Goal: Information Seeking & Learning: Learn about a topic

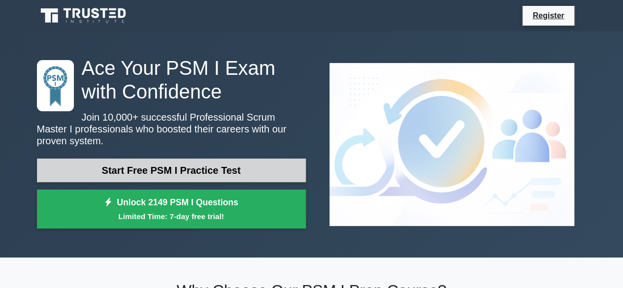
click at [235, 166] on link "Start Free PSM I Practice Test" at bounding box center [171, 171] width 269 height 24
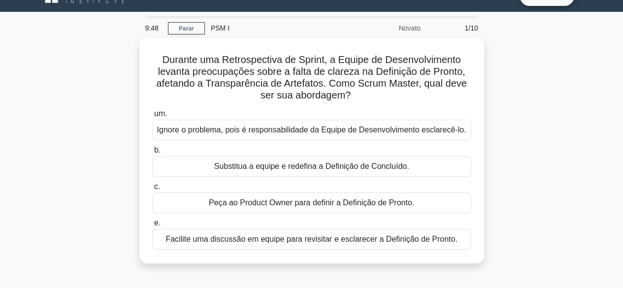
scroll to position [20, 0]
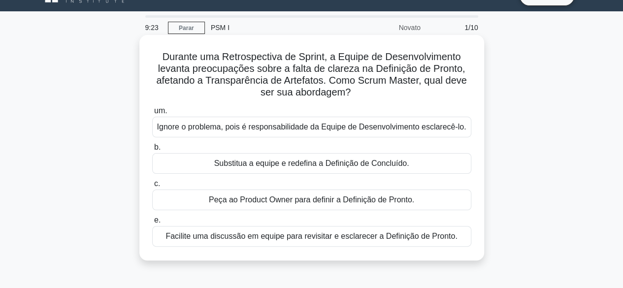
click at [276, 237] on font "Facilite uma discussão em equipe para revisitar e esclarecer a Definição de Pro…" at bounding box center [312, 236] width 292 height 8
click at [152, 224] on input "e. Facilite uma discussão em equipe para revisitar e esclarecer a Definição de …" at bounding box center [152, 220] width 0 height 6
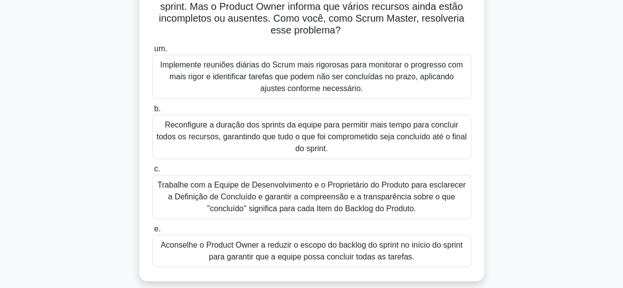
scroll to position [86, 0]
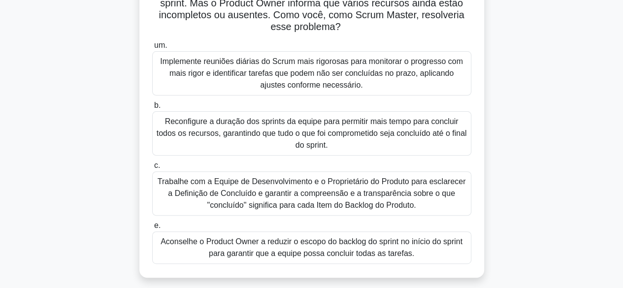
click at [285, 205] on font "Trabalhe com a Equipe de Desenvolvimento e o Proprietário do Produto para escla…" at bounding box center [312, 193] width 309 height 32
click at [152, 169] on input "c. Trabalhe com a Equipe de Desenvolvimento e o Proprietário do Produto para es…" at bounding box center [152, 166] width 0 height 6
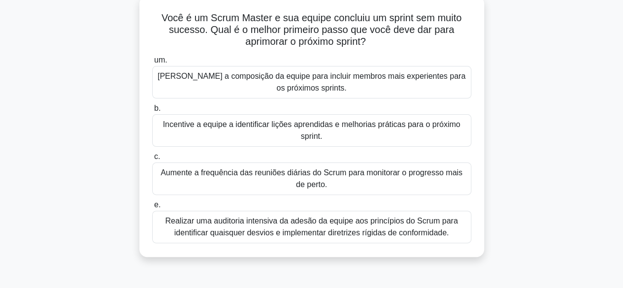
scroll to position [63, 0]
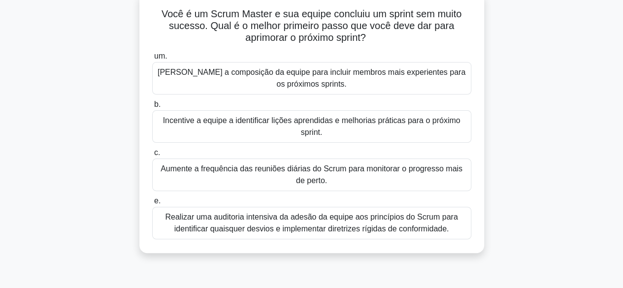
click at [262, 128] on font "Incentive a equipe a identificar lições aprendidas e melhorias práticas para o …" at bounding box center [312, 127] width 311 height 24
click at [152, 108] on input "b. Incentive a equipe a identificar lições aprendidas e melhorias práticas para…" at bounding box center [152, 105] width 0 height 6
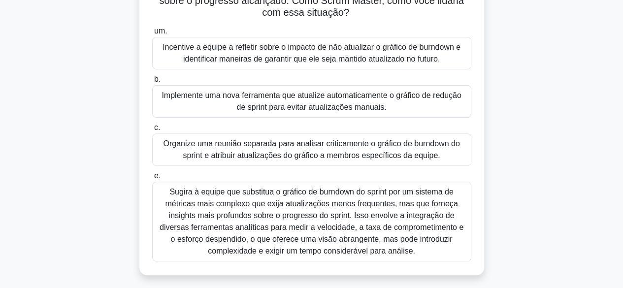
scroll to position [106, 0]
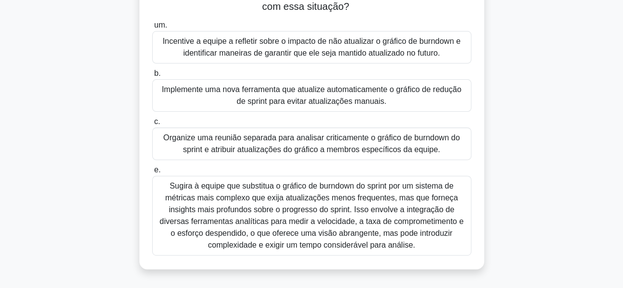
click at [384, 49] on font "Incentive a equipe a refletir sobre o impacto de não atualizar o gráfico de bur…" at bounding box center [312, 47] width 298 height 20
click at [222, 36] on font "Incentive a equipe a refletir sobre o impacto de não atualizar o gráfico de bur…" at bounding box center [312, 47] width 311 height 24
click at [152, 29] on input "um. Incentive a equipe a refletir sobre o impacto de não atualizar o gráfico de…" at bounding box center [152, 25] width 0 height 6
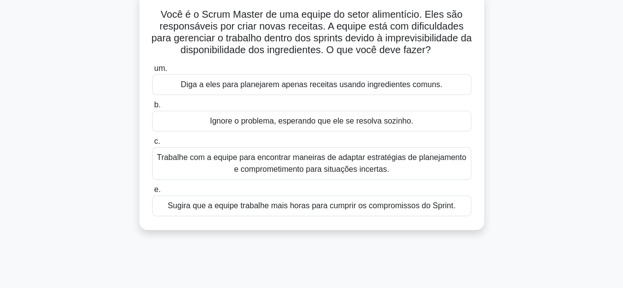
scroll to position [68, 0]
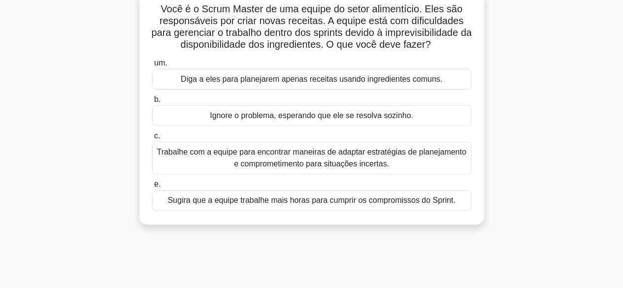
click at [303, 160] on font "Trabalhe com a equipe para encontrar maneiras de adaptar estratégias de planeja…" at bounding box center [312, 158] width 310 height 20
click at [152, 139] on input "c. Trabalhe com a equipe para encontrar maneiras de adaptar estratégias de plan…" at bounding box center [152, 136] width 0 height 6
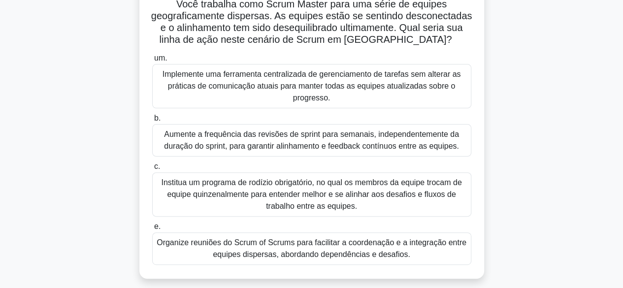
scroll to position [78, 0]
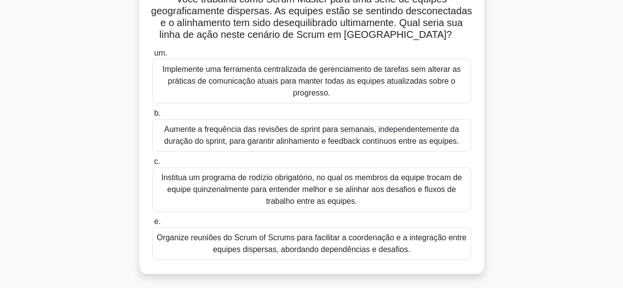
click at [391, 246] on font "Organize reuniões do Scrum of Scrums para facilitar a coordenação e a integraçã…" at bounding box center [312, 244] width 310 height 20
click at [152, 225] on input "e. Organize reuniões do Scrum of Scrums para facilitar a coordenação e a integr…" at bounding box center [152, 222] width 0 height 6
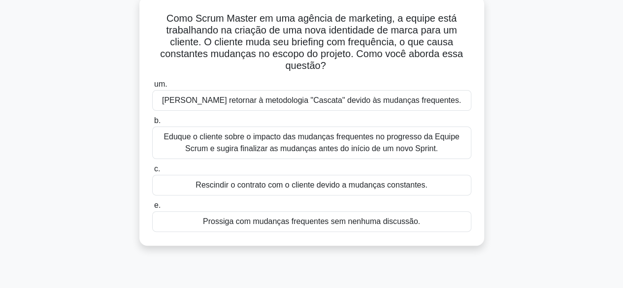
scroll to position [62, 0]
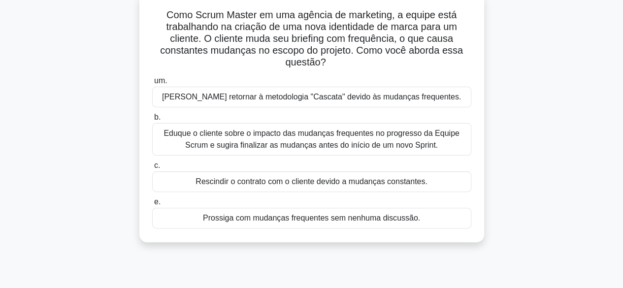
click at [261, 135] on font "Eduque o cliente sobre o impacto das mudanças frequentes no progresso da Equipe…" at bounding box center [312, 139] width 296 height 20
click at [152, 121] on input "b. Eduque o cliente sobre o impacto das mudanças frequentes no progresso da Equ…" at bounding box center [152, 117] width 0 height 6
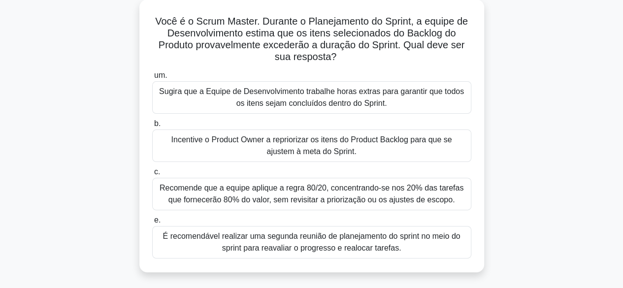
scroll to position [59, 0]
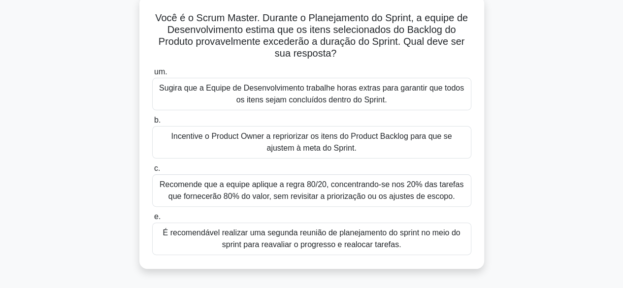
click at [205, 138] on font "Incentive o Product Owner a repriorizar os itens do Product Backlog para que se…" at bounding box center [311, 142] width 281 height 20
click at [152, 124] on input "b. Incentive o Product Owner a repriorizar os itens do Product Backlog para que…" at bounding box center [152, 120] width 0 height 6
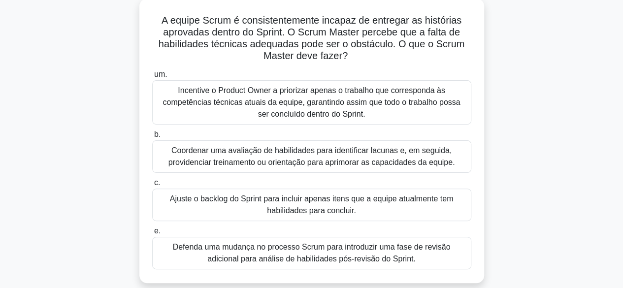
scroll to position [79, 0]
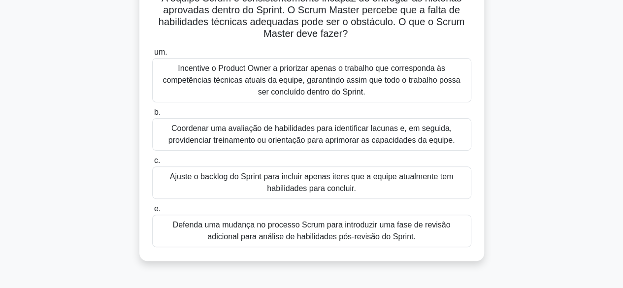
click at [220, 136] on font "Coordenar uma avaliação de habilidades para identificar lacunas e, em seguida, …" at bounding box center [312, 134] width 287 height 20
click at [152, 116] on input "b. Coordenar uma avaliação de habilidades para identificar lacunas e, em seguid…" at bounding box center [152, 112] width 0 height 6
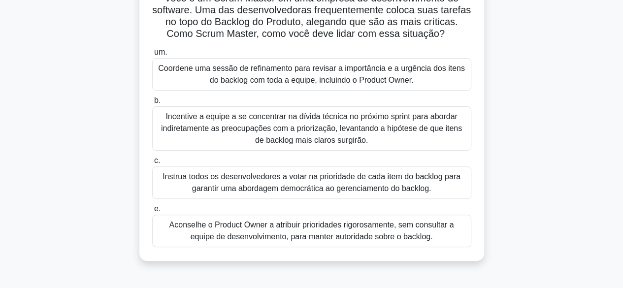
click at [268, 140] on font "Incentive a equipe a se concentrar na dívida técnica no próximo sprint para abo…" at bounding box center [311, 128] width 301 height 32
click at [152, 104] on input "b. Incentive a equipe a se concentrar na dívida técnica no próximo sprint para …" at bounding box center [152, 101] width 0 height 6
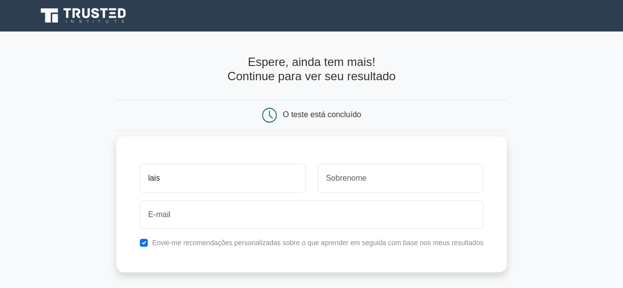
type input "lais"
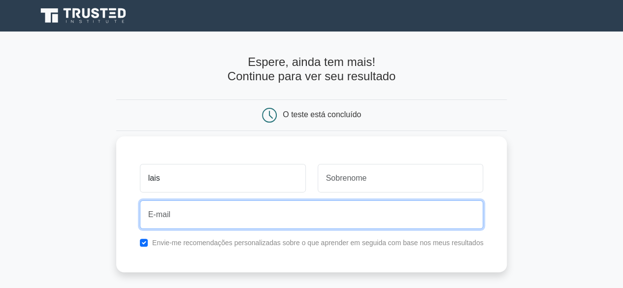
click at [217, 213] on input "email" at bounding box center [312, 215] width 344 height 29
type input "laisanobrega93@gmail.com"
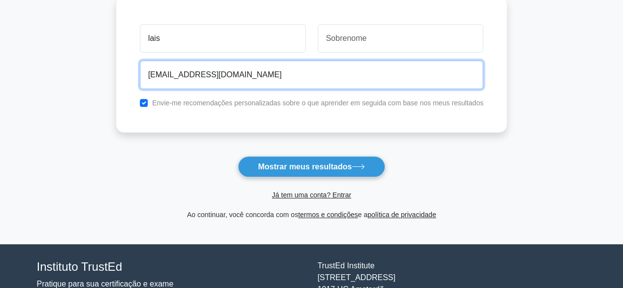
scroll to position [143, 0]
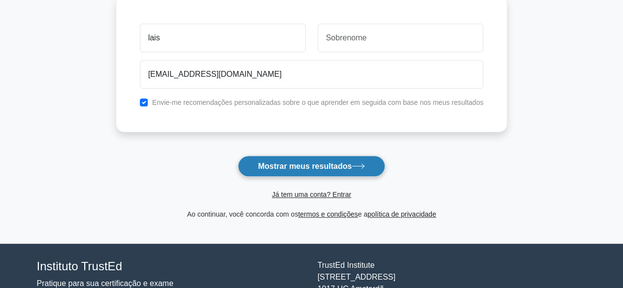
click at [291, 164] on font "Mostrar meus resultados" at bounding box center [305, 166] width 94 height 8
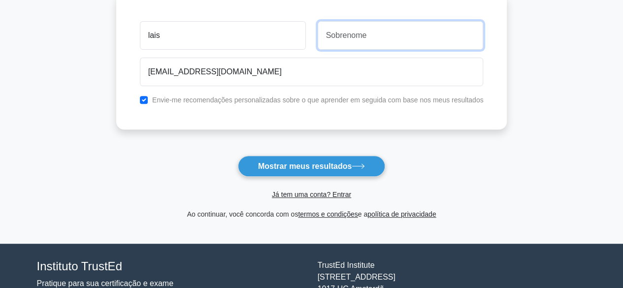
click at [401, 28] on input "text" at bounding box center [401, 35] width 166 height 29
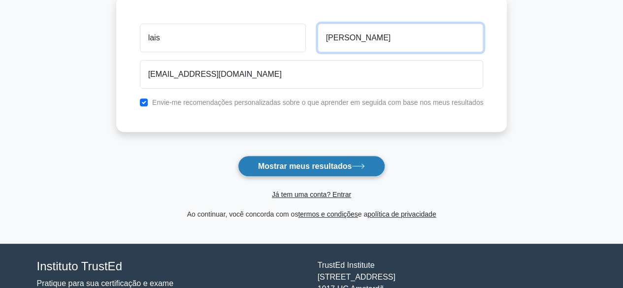
type input "nobrega"
click at [318, 167] on font "Mostrar meus resultados" at bounding box center [305, 166] width 94 height 8
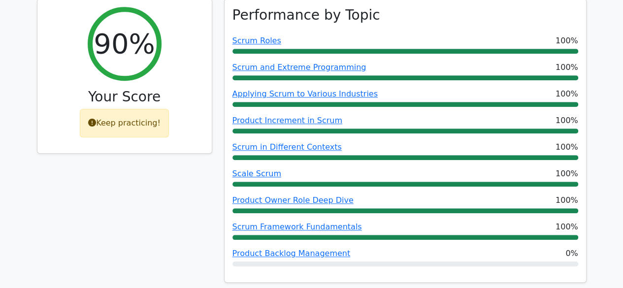
scroll to position [453, 0]
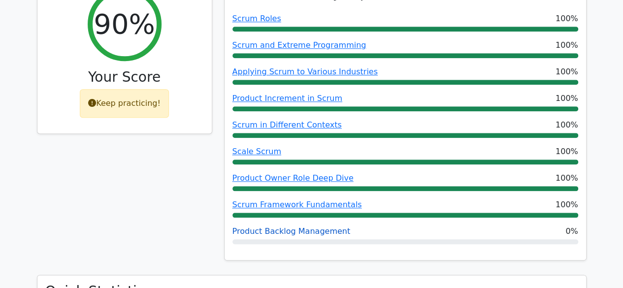
click at [309, 227] on link "Product Backlog Management" at bounding box center [292, 231] width 118 height 9
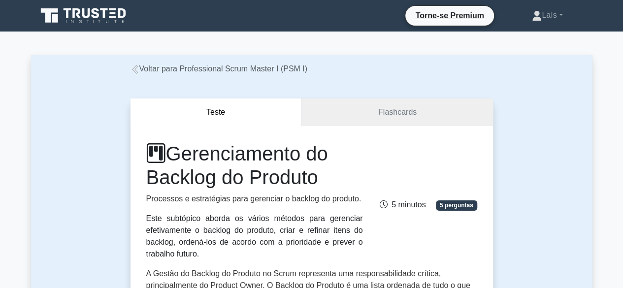
click at [546, 136] on div "Teste Flashcards Gerenciamento do Backlog do Produto Processos e estratégias pa…" at bounding box center [312, 283] width 562 height 417
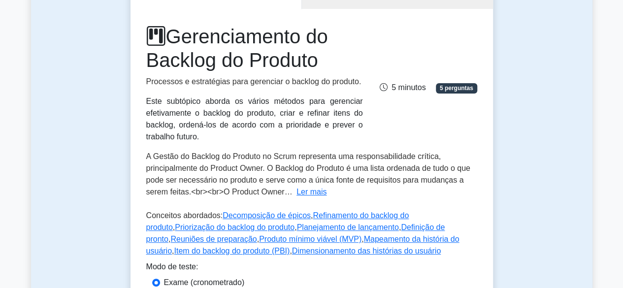
scroll to position [118, 0]
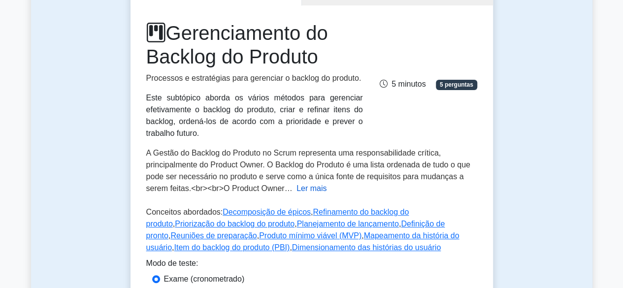
click at [314, 187] on font "Ler mais" at bounding box center [312, 188] width 30 height 8
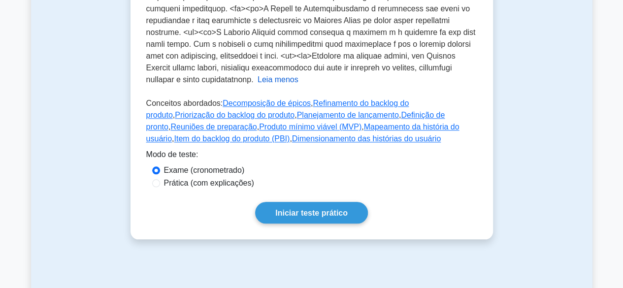
scroll to position [453, 0]
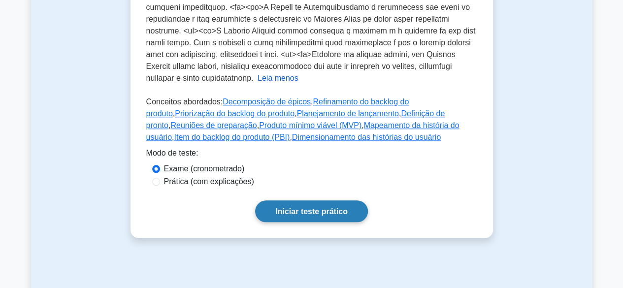
click at [318, 216] on font "Iniciar teste prático" at bounding box center [312, 212] width 72 height 8
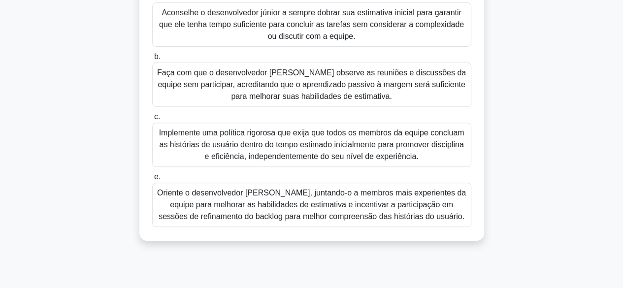
scroll to position [138, 0]
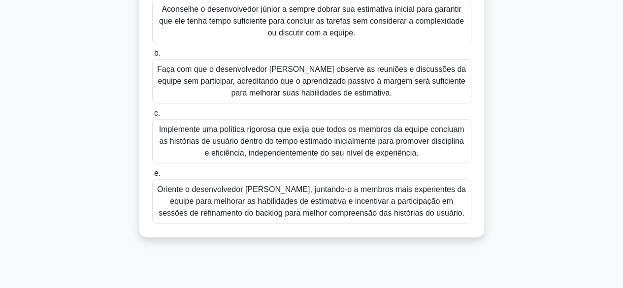
click at [396, 199] on font "Oriente o desenvolvedor júnior, juntando-o a membros mais experientes da equipe…" at bounding box center [311, 201] width 309 height 32
click at [152, 177] on input "e. Oriente o desenvolvedor júnior, juntando-o a membros mais experientes da equ…" at bounding box center [152, 174] width 0 height 6
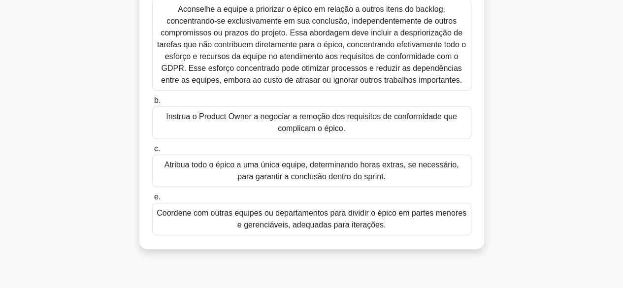
click at [348, 220] on font "Coordene com outras equipes ou departamentos para dividir o épico em partes men…" at bounding box center [312, 219] width 310 height 20
click at [152, 201] on input "e. Coordene com outras equipes ou departamentos para dividir o épico em partes …" at bounding box center [152, 197] width 0 height 6
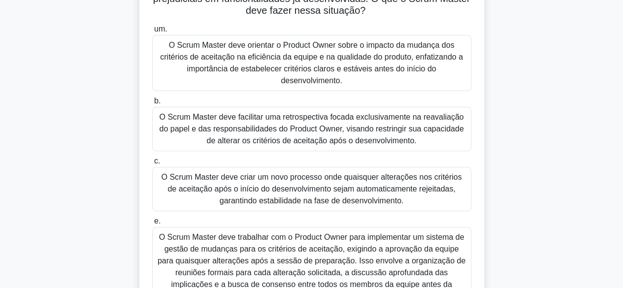
scroll to position [118, 0]
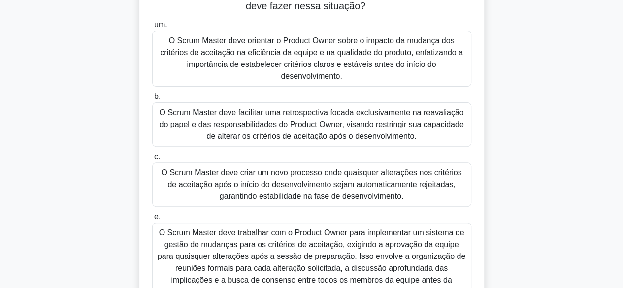
click at [313, 53] on font "O Scrum Master deve orientar o Product Owner sobre o impacto da mudança dos cri…" at bounding box center [311, 58] width 303 height 44
click at [152, 28] on input "um. O Scrum Master deve orientar o Product Owner sobre o impacto da mudança dos…" at bounding box center [152, 25] width 0 height 6
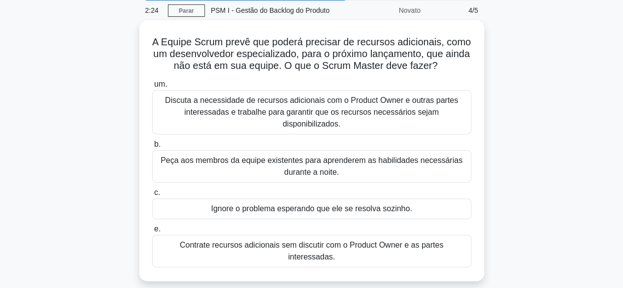
scroll to position [39, 0]
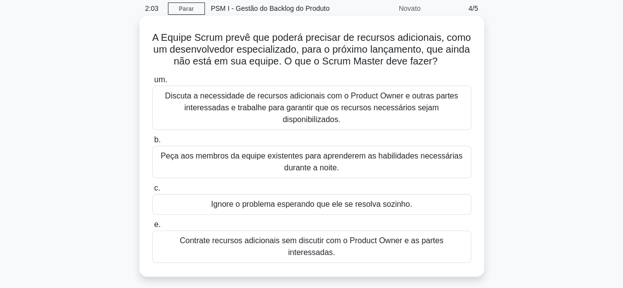
click at [254, 107] on font "Discuta a necessidade de recursos adicionais com o Product Owner e outras parte…" at bounding box center [311, 108] width 293 height 32
click at [152, 83] on input "um. Discuta a necessidade de recursos adicionais com o Product Owner e outras p…" at bounding box center [152, 80] width 0 height 6
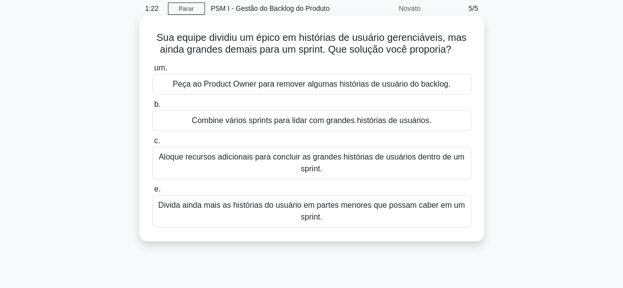
click at [276, 208] on font "Divida ainda mais as histórias do usuário em partes menores que possam caber em…" at bounding box center [311, 211] width 307 height 20
click at [152, 193] on input "e. Divida ainda mais as histórias do usuário em partes menores que possam caber…" at bounding box center [152, 189] width 0 height 6
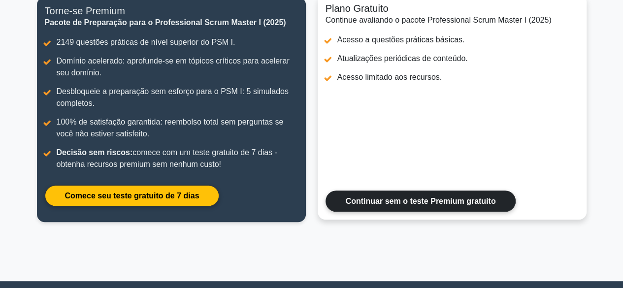
scroll to position [158, 0]
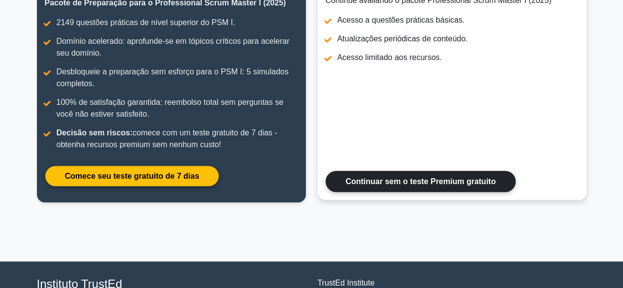
click at [448, 175] on link "Continuar sem o teste Premium gratuito" at bounding box center [421, 181] width 191 height 21
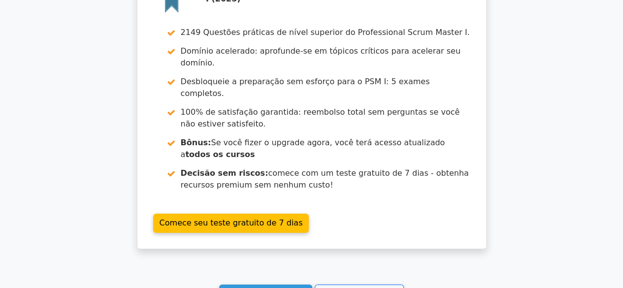
scroll to position [1577, 0]
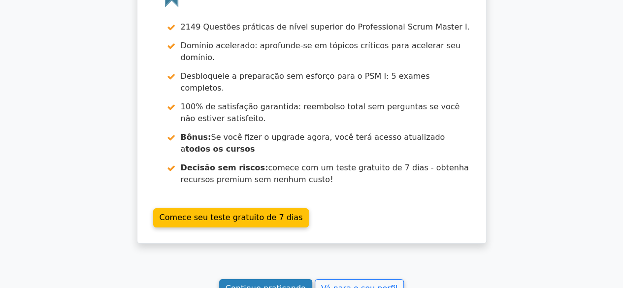
click at [267, 284] on font "Continue praticando" at bounding box center [266, 288] width 80 height 9
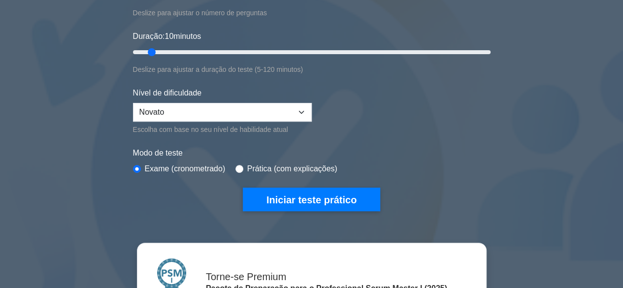
scroll to position [177, 0]
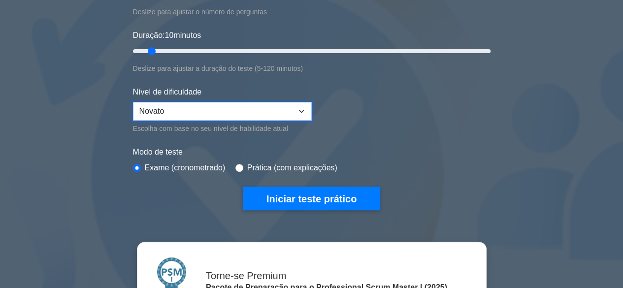
click at [299, 108] on select "Novato Intermediário Especialista" at bounding box center [222, 111] width 179 height 19
select select "intermediate"
click at [133, 102] on select "Novato Intermediário Especialista" at bounding box center [222, 111] width 179 height 19
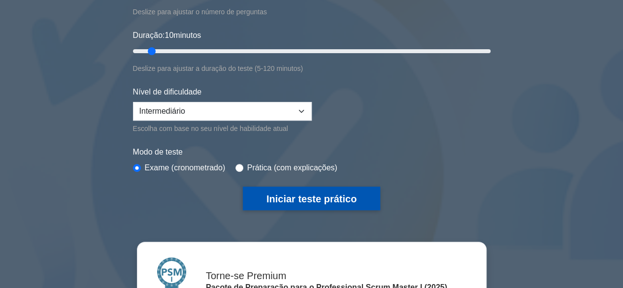
click at [313, 199] on font "Iniciar teste prático" at bounding box center [312, 199] width 90 height 11
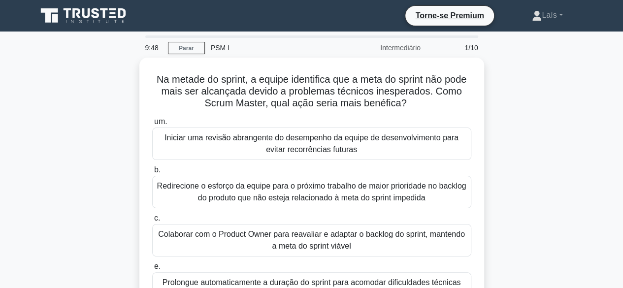
click at [515, 121] on div "Na metade do sprint, a equipe identifica que a meta do sprint não pode mais ser…" at bounding box center [312, 194] width 562 height 273
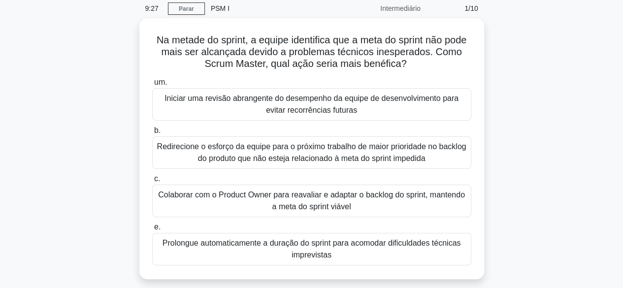
scroll to position [59, 0]
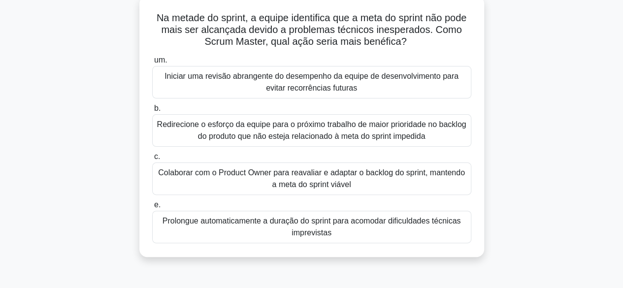
click at [343, 186] on font "Colaborar com o Product Owner para reavaliar e adaptar o backlog do sprint, man…" at bounding box center [311, 179] width 307 height 20
click at [152, 160] on input "c. Colaborar com o Product Owner para reavaliar e adaptar o backlog do sprint, …" at bounding box center [152, 157] width 0 height 6
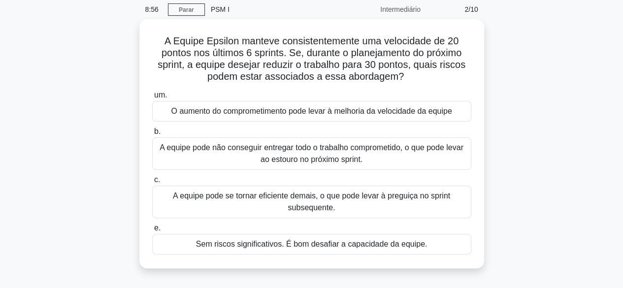
scroll to position [39, 0]
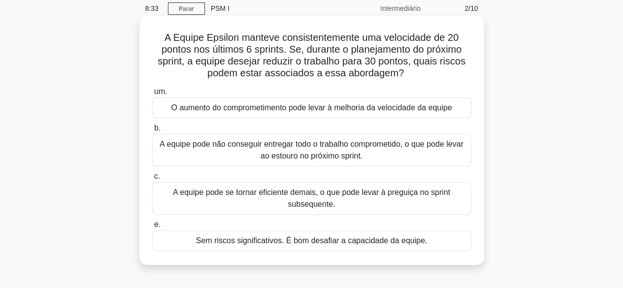
click at [398, 109] on font "O aumento do comprometimento pode levar à melhoria da velocidade da equipe" at bounding box center [311, 108] width 281 height 8
click at [152, 95] on input "um. O aumento do comprometimento pode levar à melhoria da velocidade da equipe" at bounding box center [152, 92] width 0 height 6
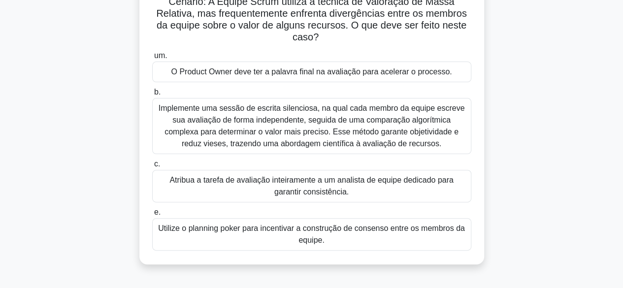
scroll to position [79, 0]
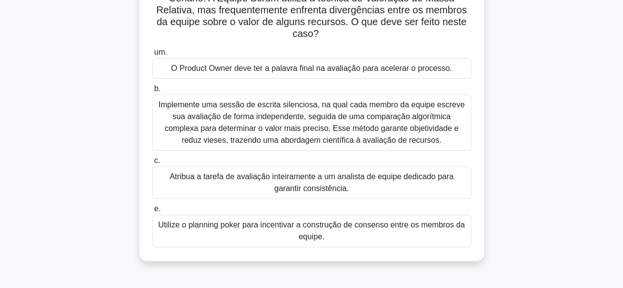
click at [292, 225] on font "Utilize o planning poker para incentivar a construção de consenso entre os memb…" at bounding box center [311, 231] width 307 height 20
click at [152, 212] on input "e. Utilize o planning poker para incentivar a construção de consenso entre os m…" at bounding box center [152, 209] width 0 height 6
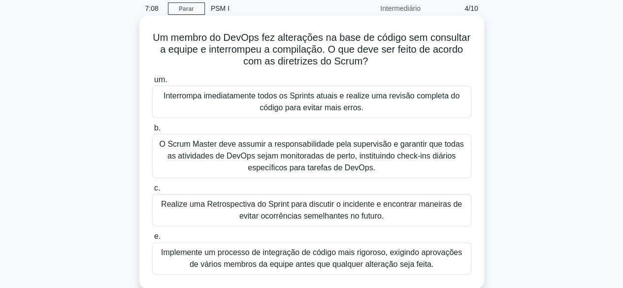
scroll to position [59, 0]
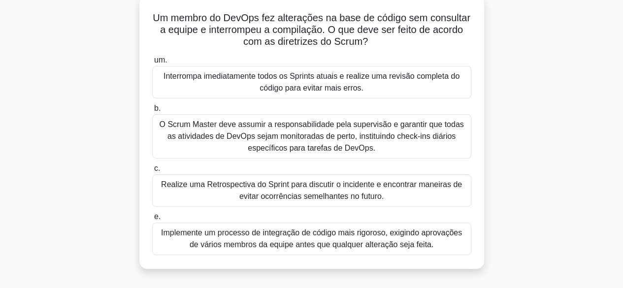
click at [364, 193] on font "Realize uma Retrospectiva do Sprint para discutir o incidente e encontrar manei…" at bounding box center [311, 190] width 301 height 20
click at [152, 172] on input "c. Realize uma Retrospectiva do Sprint para discutir o incidente e encontrar ma…" at bounding box center [152, 169] width 0 height 6
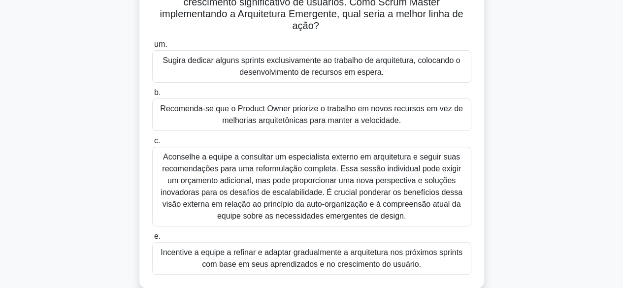
scroll to position [118, 0]
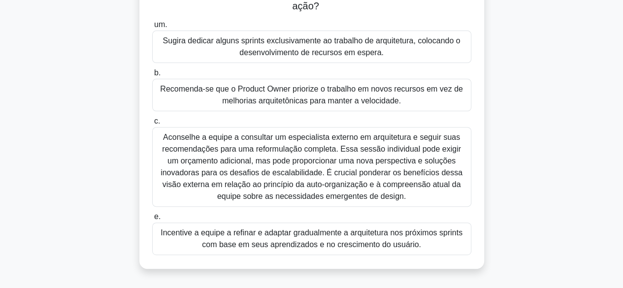
click at [409, 245] on font "Incentive a equipe a refinar e adaptar gradualmente a arquitetura nos próximos …" at bounding box center [312, 239] width 302 height 20
click at [152, 220] on input "e. Incentive a equipe a refinar e adaptar gradualmente a arquitetura nos próxim…" at bounding box center [152, 217] width 0 height 6
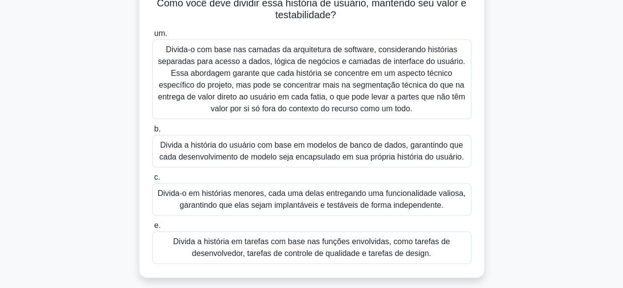
scroll to position [99, 0]
click at [369, 197] on font "Divida-o em histórias menores, cada uma delas entregando uma funcionalidade val…" at bounding box center [312, 198] width 308 height 20
click at [152, 180] on input "c. Divida-o em histórias menores, cada uma delas entregando uma funcionalidade …" at bounding box center [152, 176] width 0 height 6
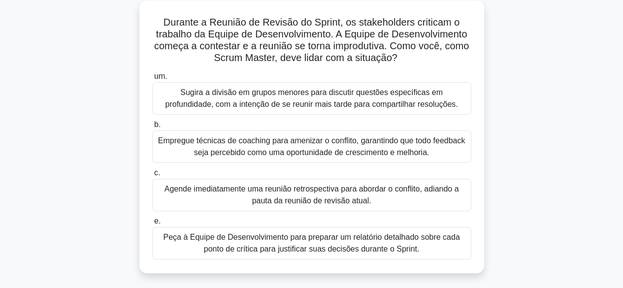
scroll to position [59, 0]
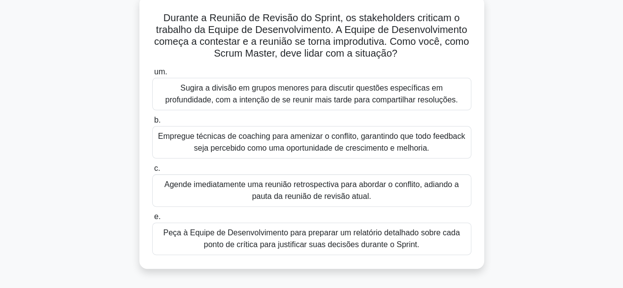
click at [257, 138] on font "Empregue técnicas de coaching para amenizar o conflito, garantindo que todo fee…" at bounding box center [312, 142] width 308 height 20
click at [152, 124] on input "b. Empregue técnicas de coaching para amenizar o conflito, garantindo que todo …" at bounding box center [152, 120] width 0 height 6
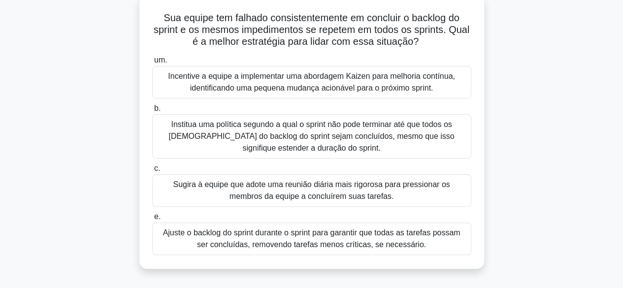
click at [332, 86] on font "Incentive a equipe a implementar uma abordagem Kaizen para melhoria contínua, i…" at bounding box center [311, 82] width 287 height 20
click at [152, 64] on input "um. Incentive a equipe a implementar uma abordagem Kaizen para melhoria contínu…" at bounding box center [152, 60] width 0 height 6
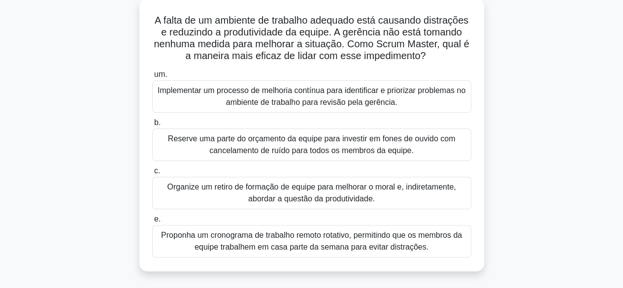
scroll to position [79, 0]
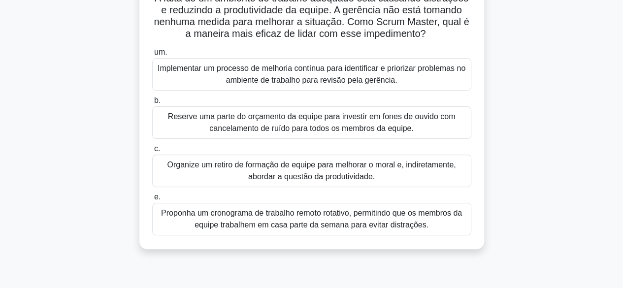
click at [395, 77] on font "Implementar um processo de melhoria contínua para identificar e priorizar probl…" at bounding box center [312, 74] width 308 height 20
click at [152, 56] on input "um. Implementar um processo de melhoria contínua para identificar e priorizar p…" at bounding box center [152, 52] width 0 height 6
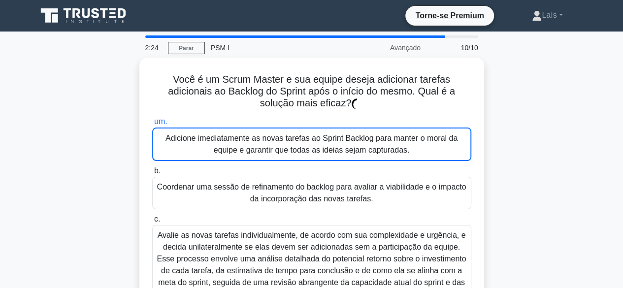
scroll to position [0, 0]
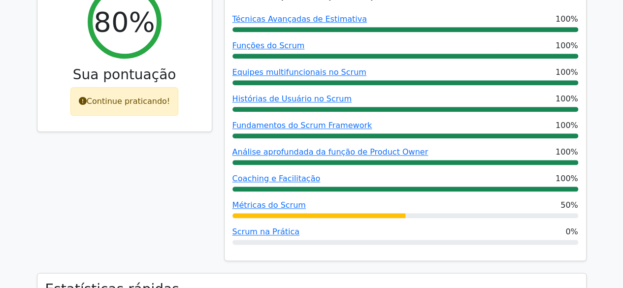
scroll to position [493, 0]
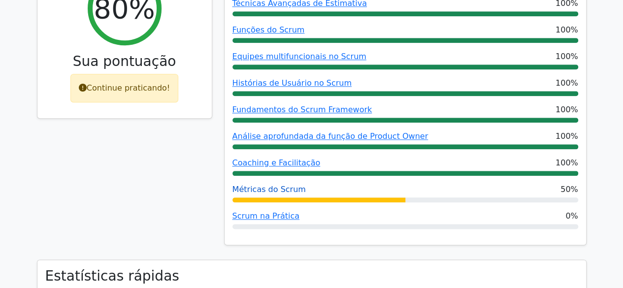
click at [280, 185] on font "Métricas do Scrum" at bounding box center [269, 189] width 73 height 9
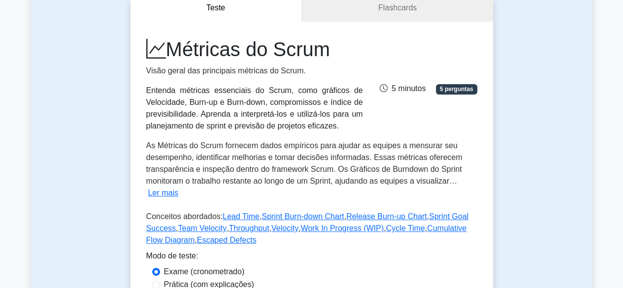
scroll to position [118, 0]
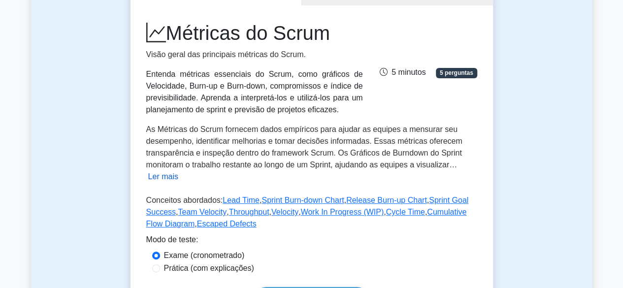
click at [166, 179] on font "Ler mais" at bounding box center [163, 177] width 30 height 8
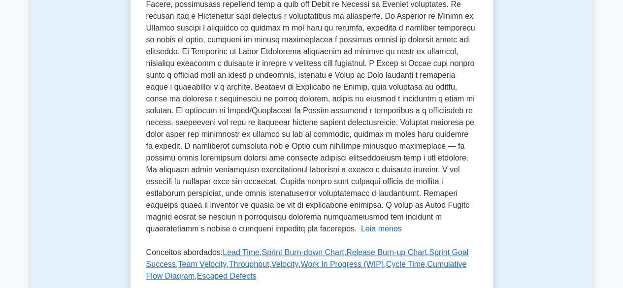
scroll to position [315, 0]
